Goal: Find specific page/section: Find specific page/section

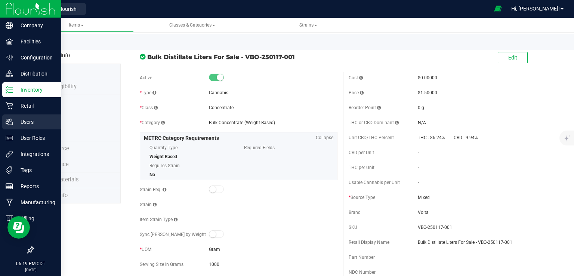
click at [10, 117] on div "Users" at bounding box center [31, 121] width 59 height 15
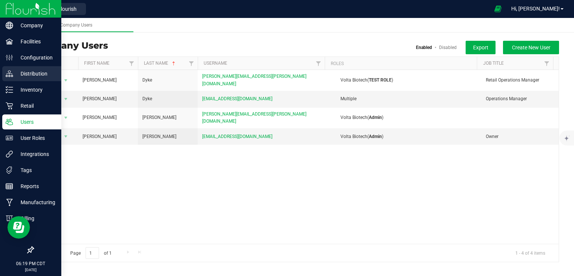
click at [19, 75] on p "Distribution" at bounding box center [35, 73] width 45 height 9
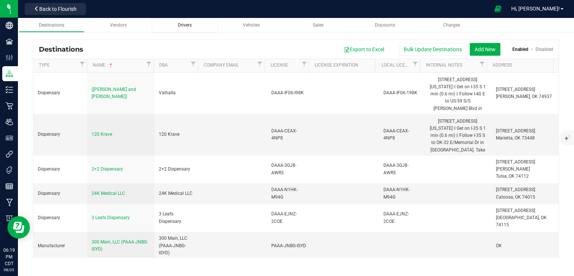
click at [185, 27] on span "Drivers" at bounding box center [185, 24] width 14 height 5
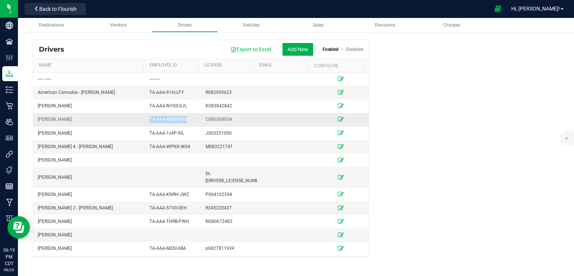
drag, startPoint x: 147, startPoint y: 118, endPoint x: 192, endPoint y: 121, distance: 45.0
click at [192, 121] on td "TA-AAA-MS3R-SSS" at bounding box center [173, 119] width 56 height 13
copy span "TA-AAA-MS3R-SSS"
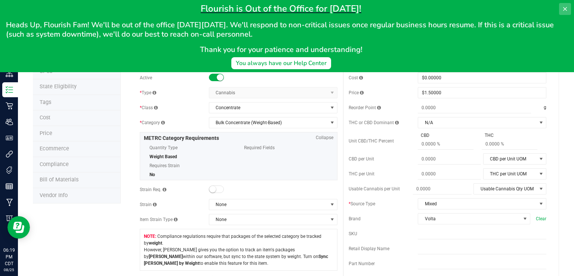
click at [562, 9] on button at bounding box center [565, 9] width 12 height 12
